Goal: Information Seeking & Learning: Learn about a topic

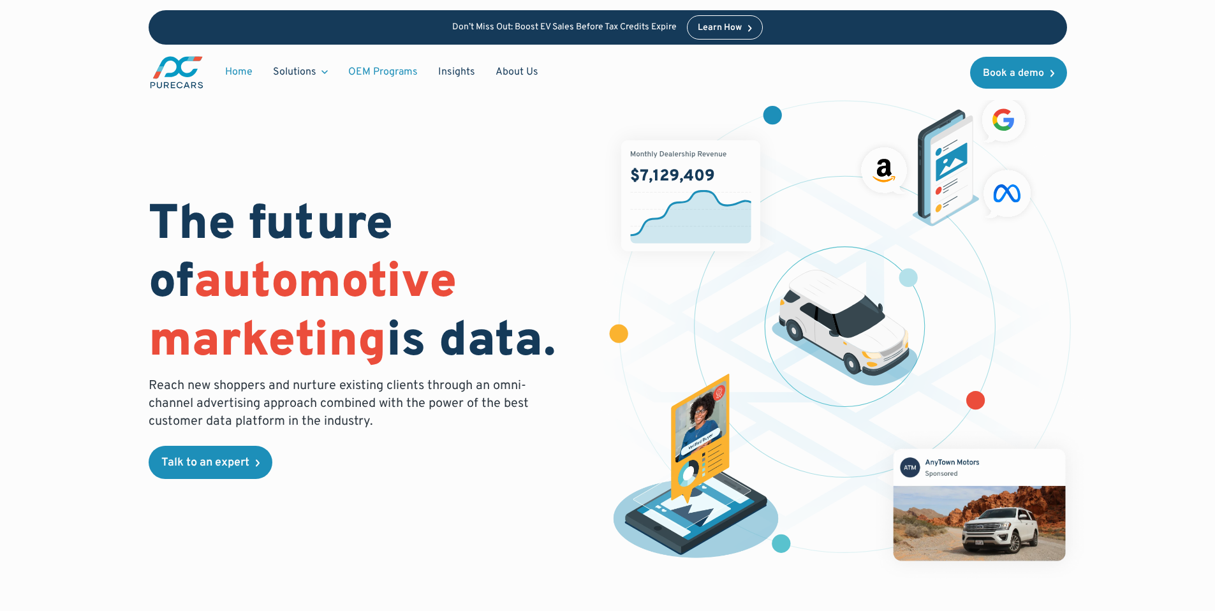
click at [401, 66] on link "OEM Programs" at bounding box center [383, 72] width 90 height 24
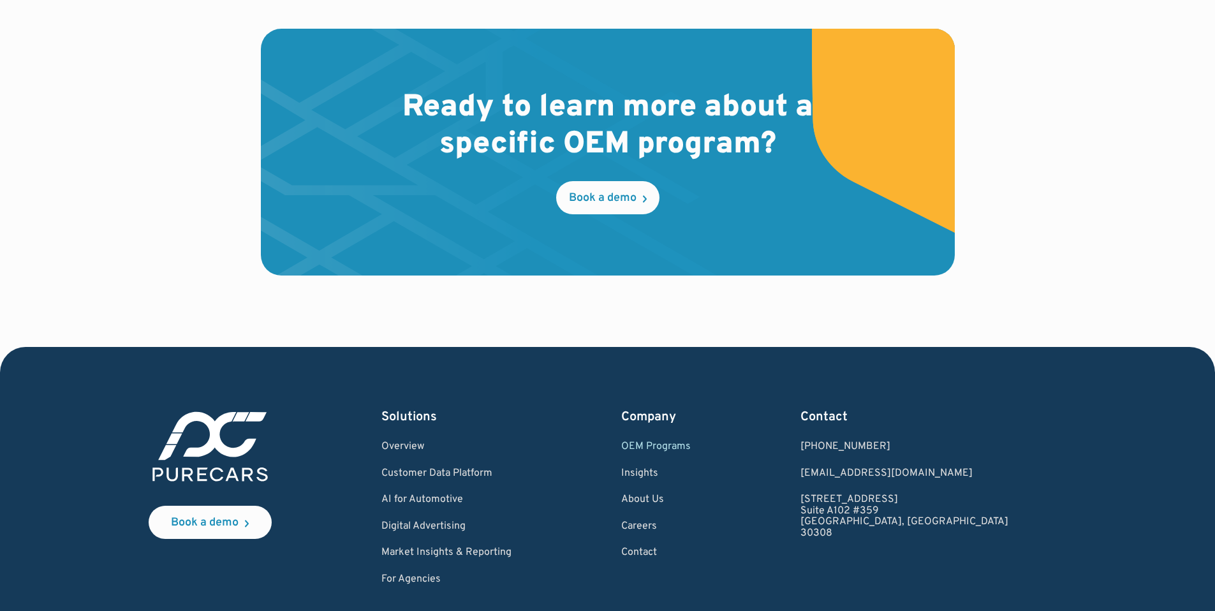
scroll to position [2115, 0]
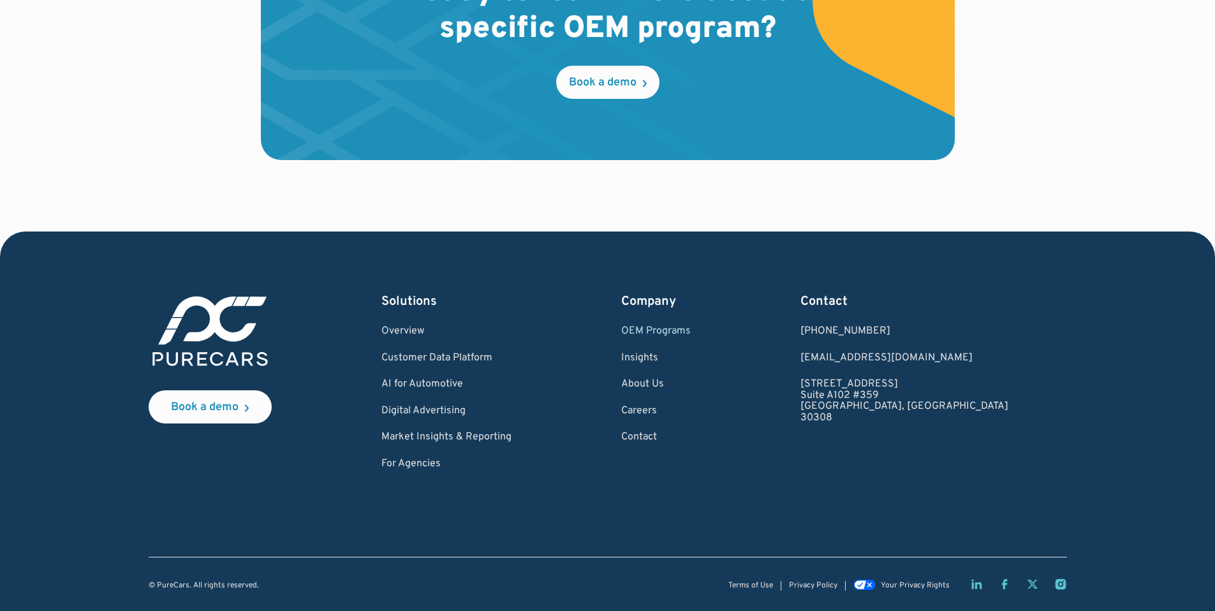
click at [691, 328] on link "OEM Programs" at bounding box center [656, 331] width 70 height 11
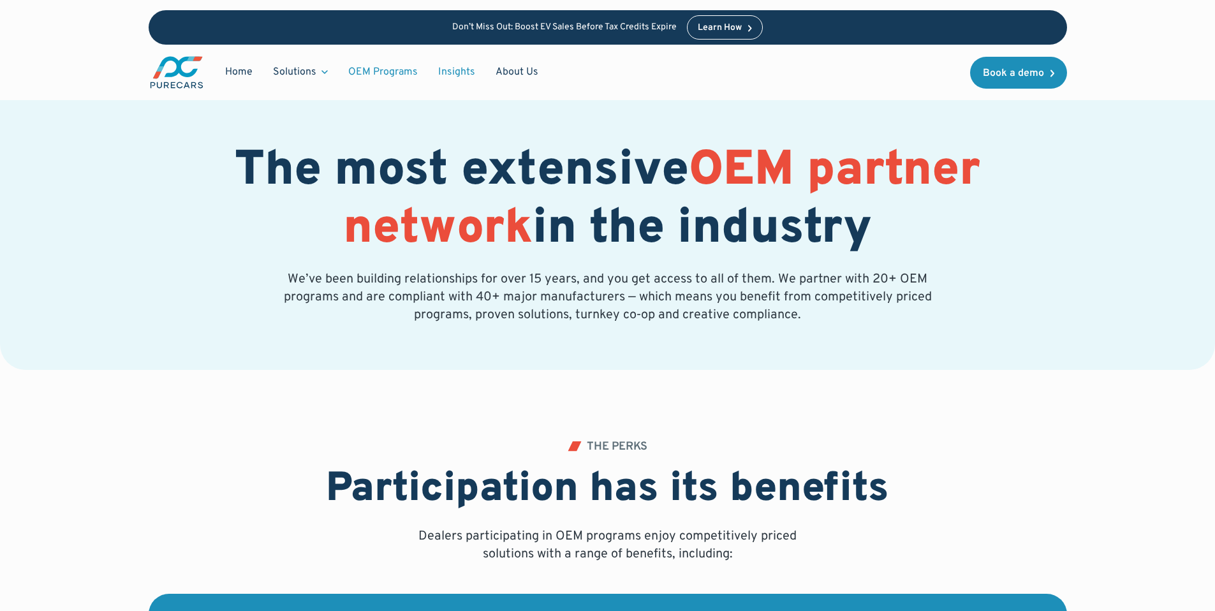
click at [455, 66] on link "Insights" at bounding box center [456, 72] width 57 height 24
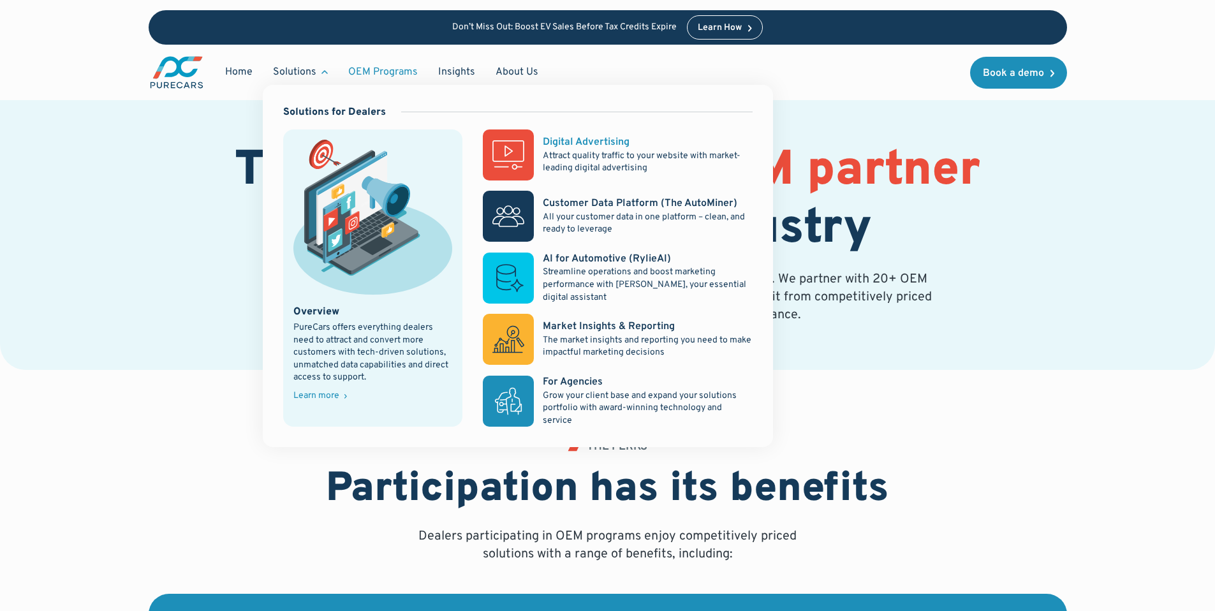
click at [594, 145] on div "Digital Advertising" at bounding box center [586, 142] width 87 height 14
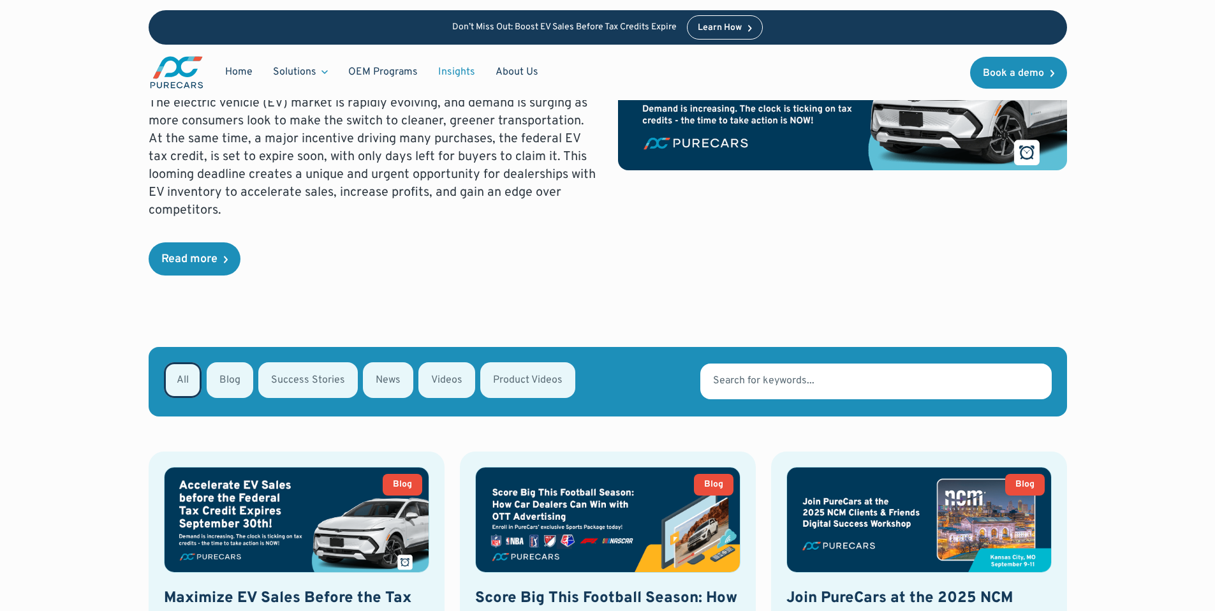
scroll to position [333, 0]
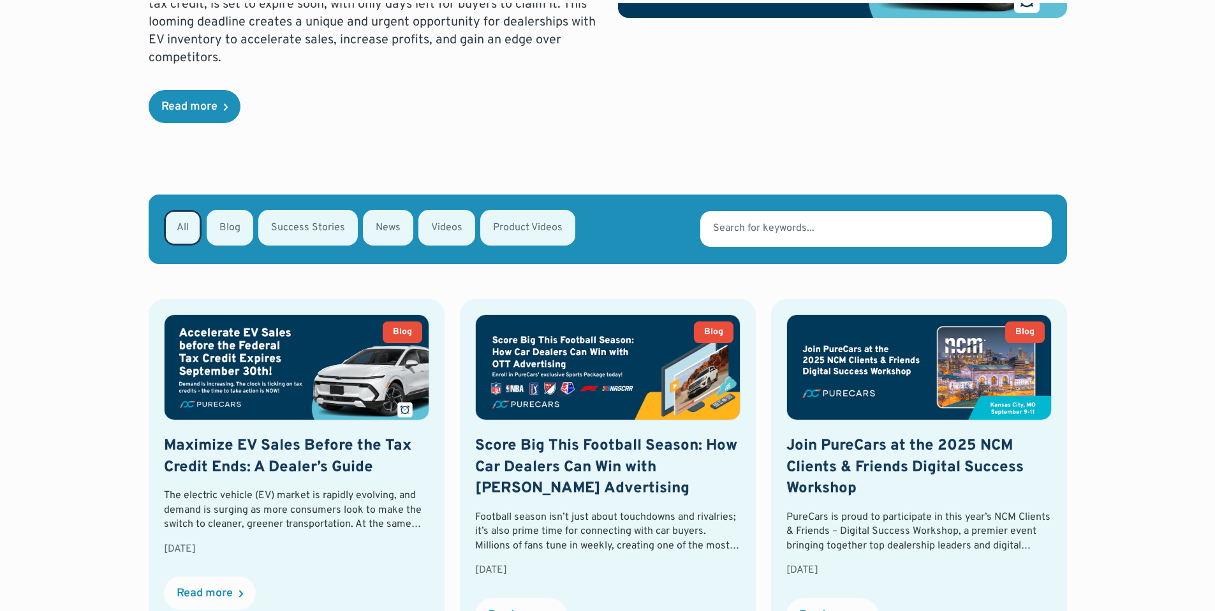
click at [283, 216] on div "Email Form" at bounding box center [308, 228] width 100 height 36
click at [279, 223] on input "Success Stories" at bounding box center [275, 227] width 8 height 8
radio input "true"
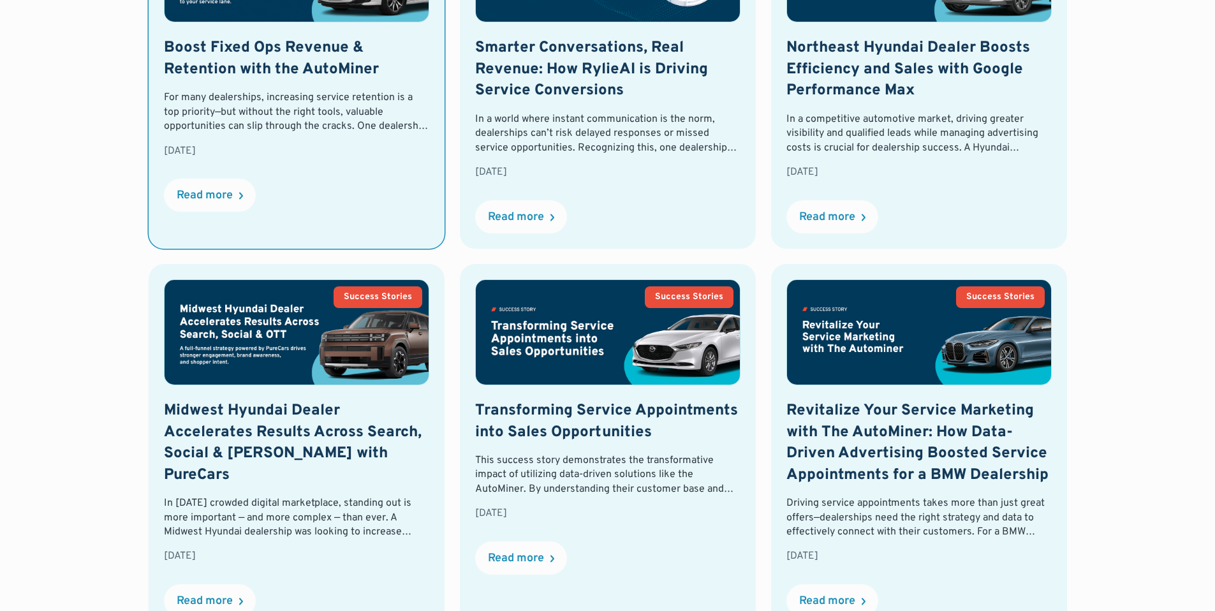
scroll to position [775, 0]
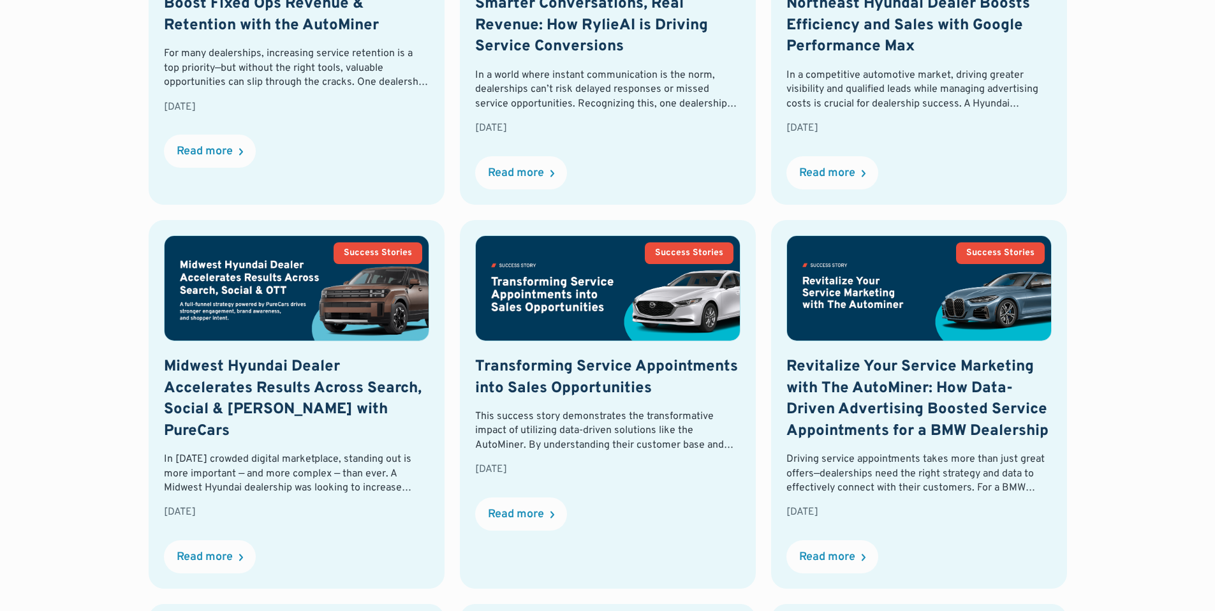
click at [89, 434] on div "All Blog Success Stories News Videos Product Videos Thank you! Your submission …" at bounding box center [608, 423] width 1094 height 1343
click at [89, 435] on div "All Blog Success Stories News Videos Product Videos Thank you! Your submission …" at bounding box center [608, 423] width 1094 height 1343
drag, startPoint x: 89, startPoint y: 438, endPoint x: 89, endPoint y: 447, distance: 8.9
click at [89, 438] on div "All Blog Success Stories News Videos Product Videos Thank you! Your submission …" at bounding box center [608, 423] width 1094 height 1343
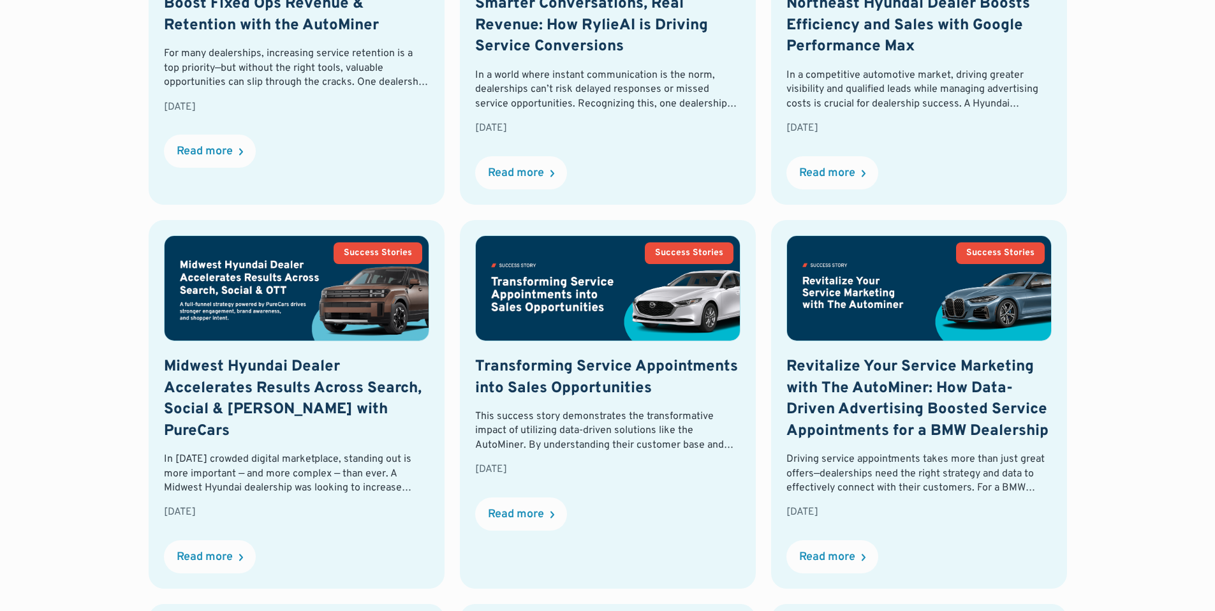
click at [89, 447] on div "All Blog Success Stories News Videos Product Videos Thank you! Your submission …" at bounding box center [608, 423] width 1094 height 1343
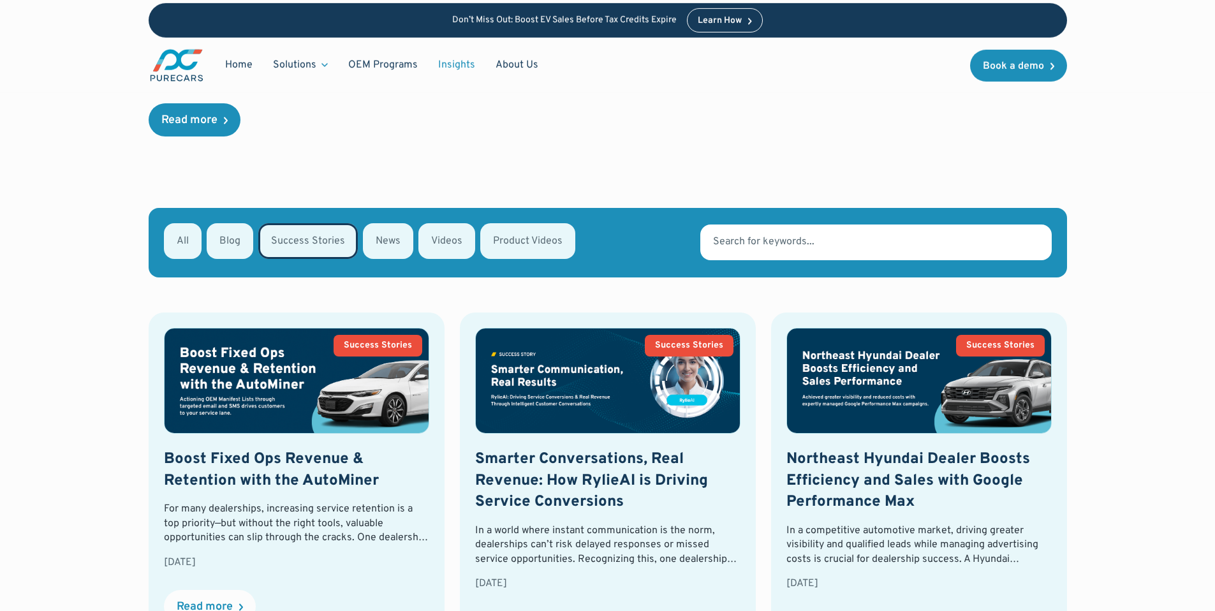
scroll to position [0, 0]
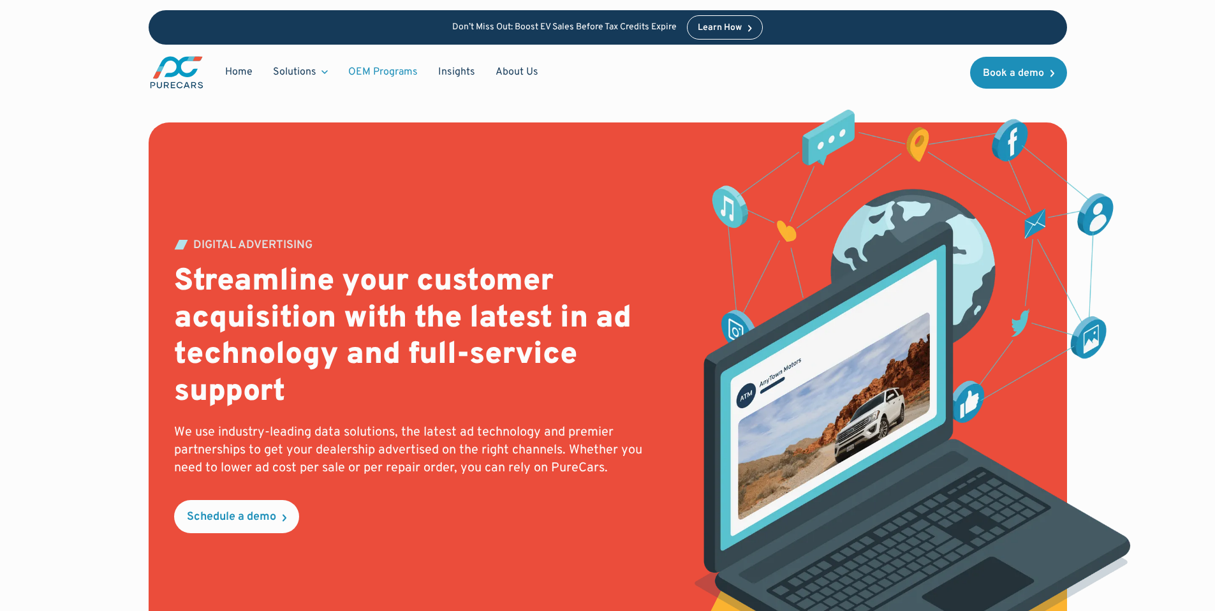
click at [371, 77] on link "OEM Programs" at bounding box center [383, 72] width 90 height 24
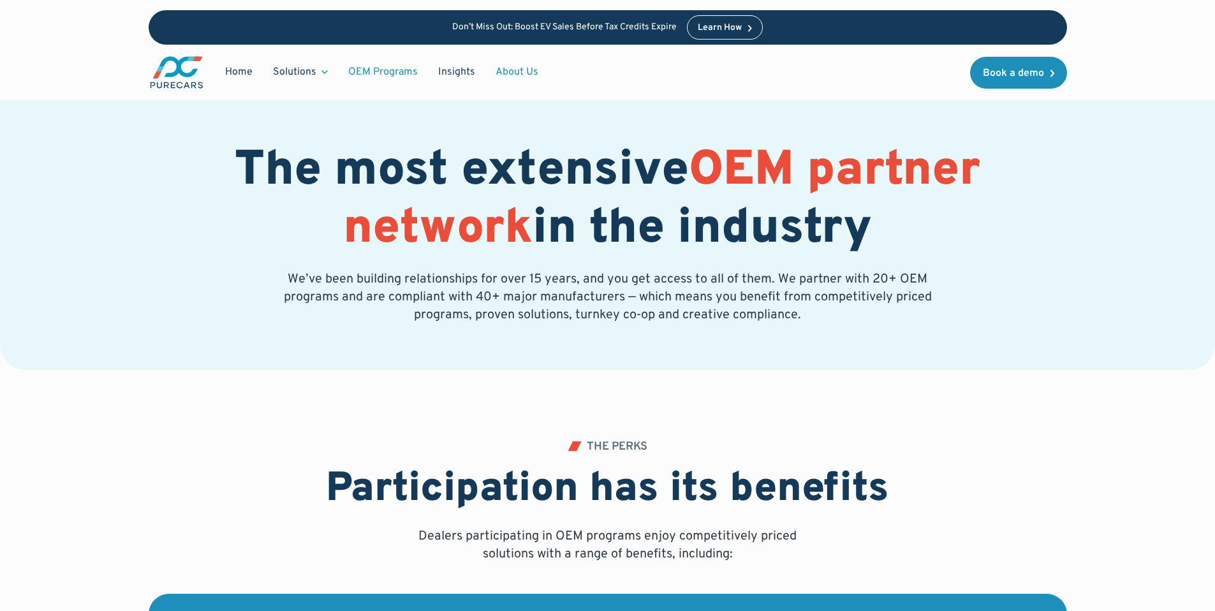
click at [524, 73] on link "About Us" at bounding box center [516, 72] width 63 height 24
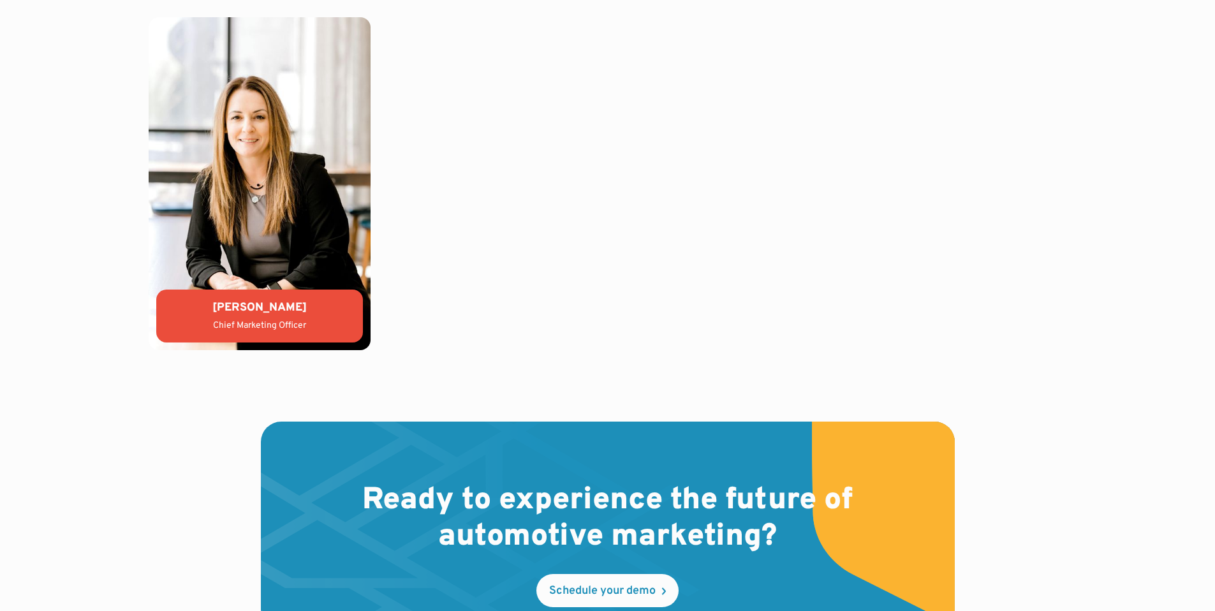
scroll to position [3737, 0]
